Goal: Task Accomplishment & Management: Use online tool/utility

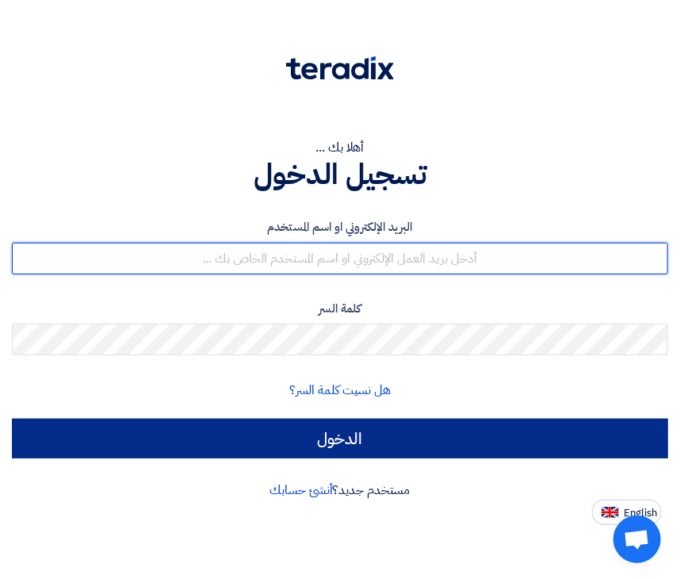
type input "[PERSON_NAME][EMAIL_ADDRESS][DOMAIN_NAME]"
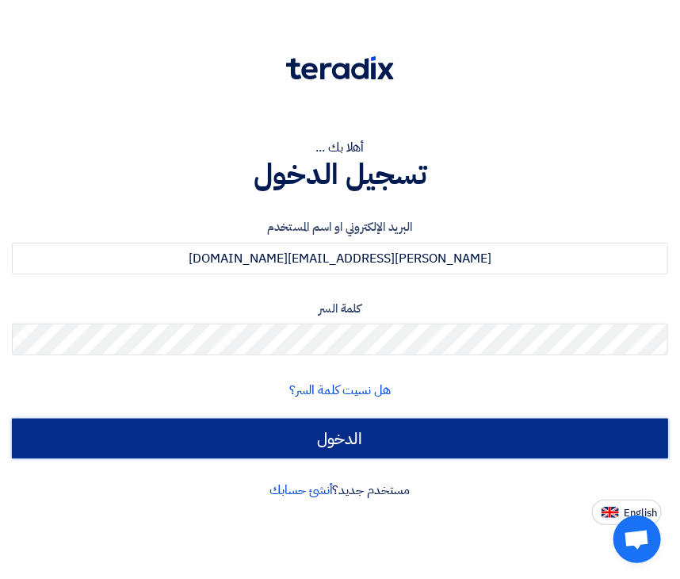
click at [339, 426] on input "الدخول" at bounding box center [340, 439] width 656 height 40
type input "Sign in"
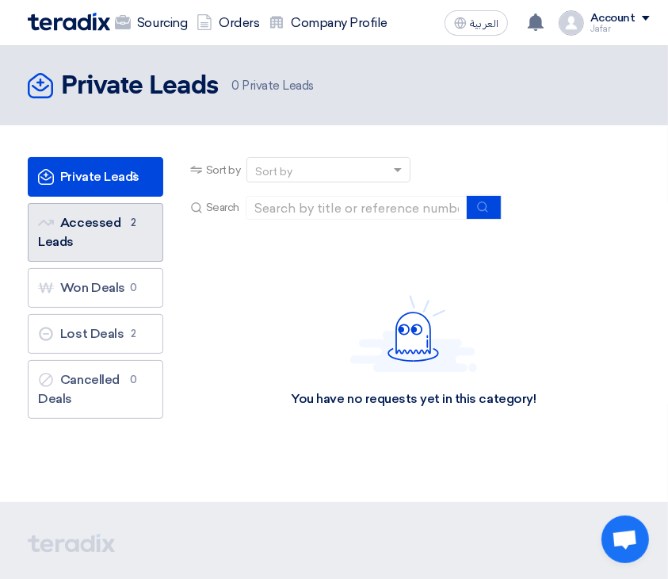
click at [76, 244] on link "Accessed Leads Accessed Leads 2" at bounding box center [96, 232] width 136 height 59
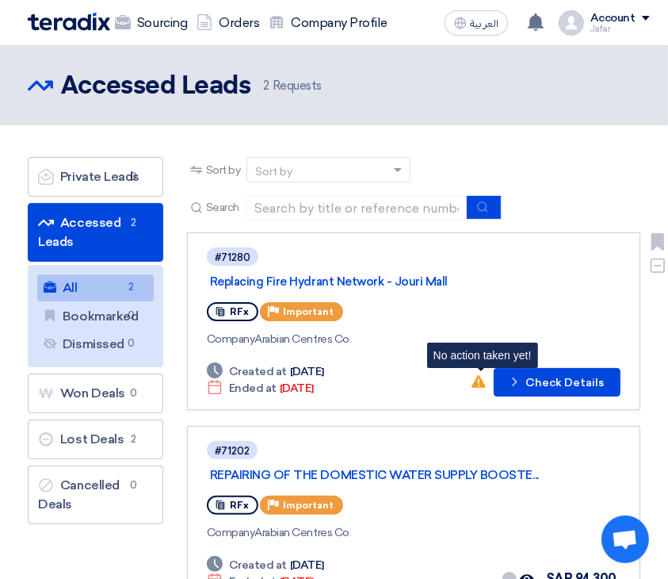
click at [481, 382] on use at bounding box center [479, 381] width 14 height 13
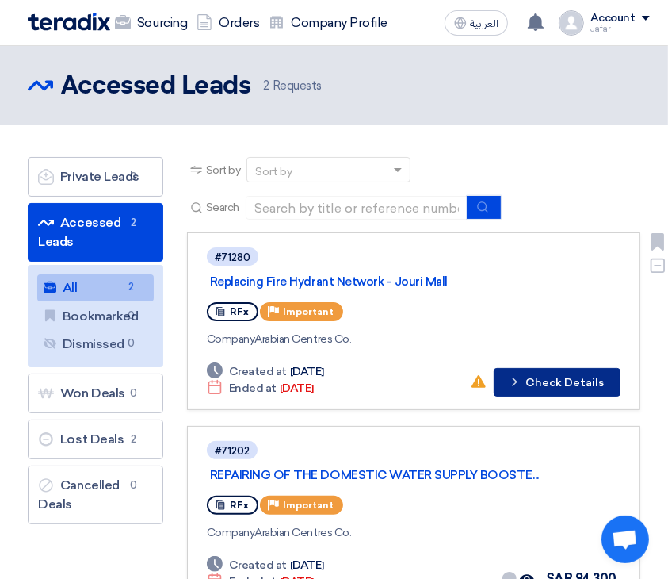
click at [538, 385] on button "Check details Check Details" at bounding box center [557, 382] width 127 height 29
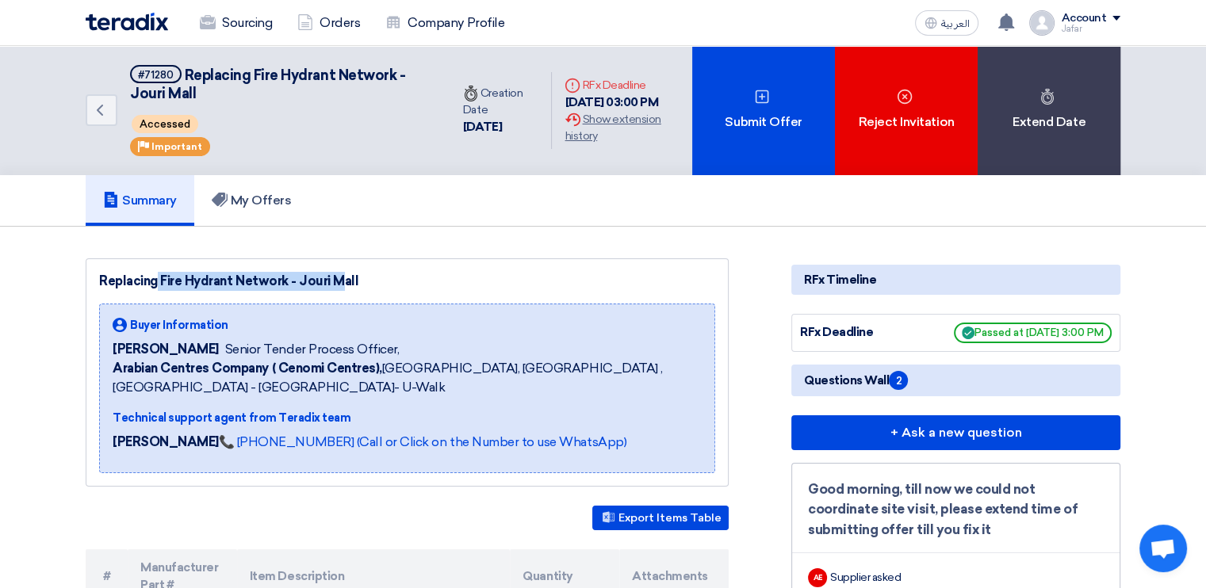
drag, startPoint x: 97, startPoint y: 277, endPoint x: 289, endPoint y: 277, distance: 191.8
click at [289, 277] on div "Replacing Fire Hydrant Network - Jouri Mall Buyer Information [PERSON_NAME] Sen…" at bounding box center [407, 372] width 643 height 228
drag, startPoint x: 289, startPoint y: 277, endPoint x: 262, endPoint y: 280, distance: 26.3
copy div "Replacing Fire Hydrant Network"
